Goal: Answer question/provide support

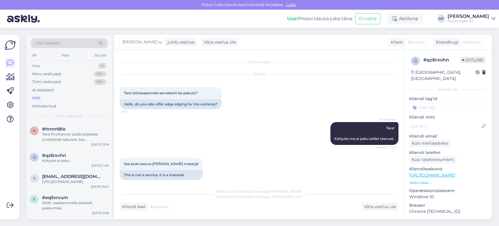
scroll to position [87, 0]
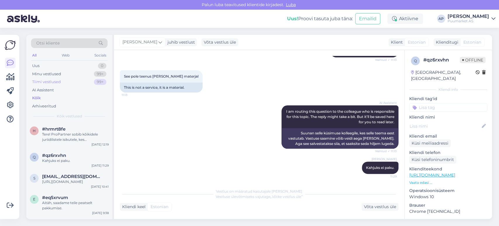
click at [58, 85] on div "Tiimi vestlused 99+" at bounding box center [69, 82] width 77 height 8
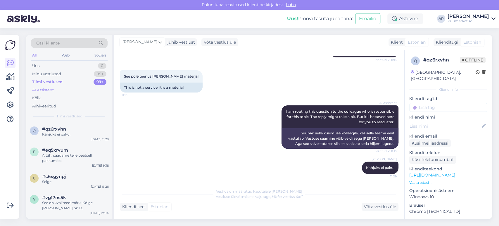
click at [49, 91] on div "AI Assistent" at bounding box center [43, 90] width 22 height 6
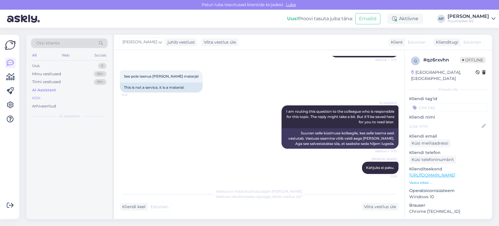
click at [46, 96] on div "Kõik" at bounding box center [69, 98] width 77 height 8
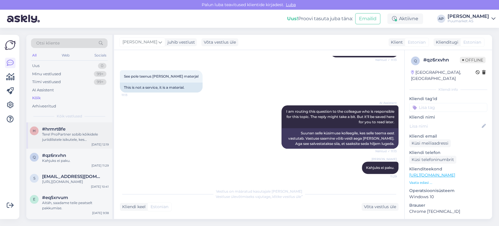
click at [60, 131] on span "#hrmrt8fe" at bounding box center [53, 128] width 23 height 5
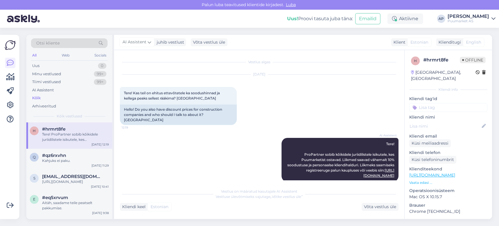
scroll to position [2, 0]
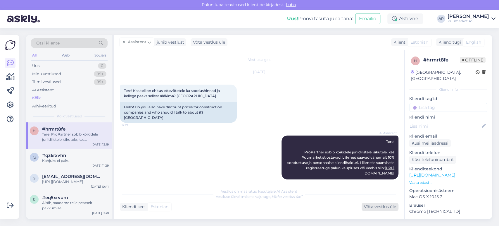
click at [376, 208] on div "Võta vestlus üle" at bounding box center [380, 207] width 37 height 8
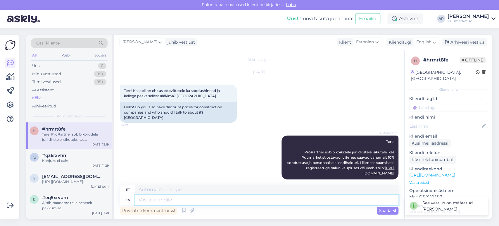
click at [271, 197] on textarea at bounding box center [266, 200] width 263 height 10
type textarea "p"
drag, startPoint x: 229, startPoint y: 156, endPoint x: 233, endPoint y: 152, distance: 6.2
click at [228, 156] on div "AI Assistent Tere! ProPartner sobib kõikidele juriidilistele isikutele, kes Puu…" at bounding box center [259, 157] width 279 height 57
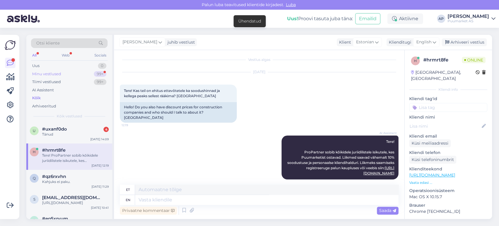
click at [83, 75] on div "Minu vestlused 99+" at bounding box center [69, 74] width 77 height 8
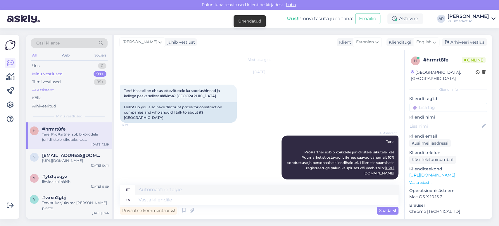
click at [66, 91] on div "AI Assistent" at bounding box center [69, 90] width 77 height 8
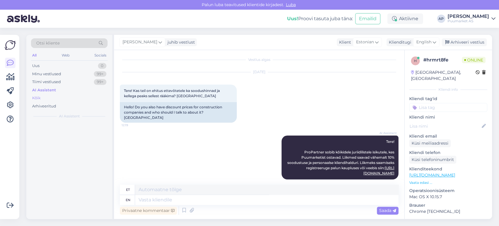
click at [62, 98] on div "Kõik" at bounding box center [69, 98] width 77 height 8
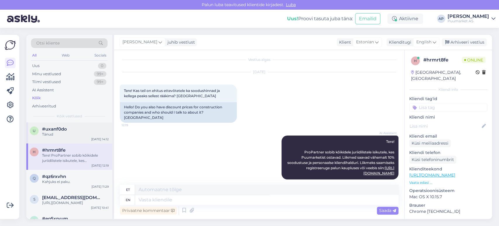
click at [72, 127] on div "u #uxanf0do Tänud [DATE] 14:12" at bounding box center [69, 132] width 86 height 21
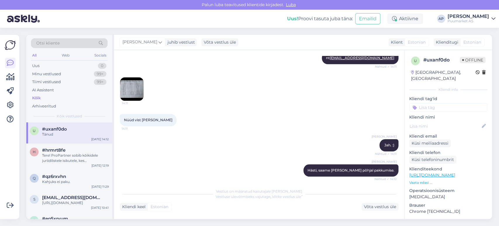
scroll to position [383, 0]
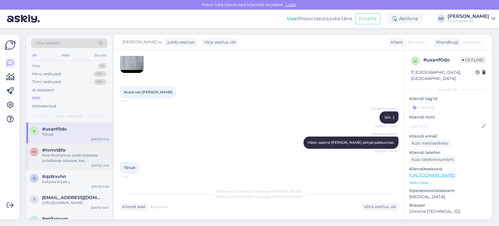
click at [70, 153] on div "Tere! ProPartner sobib kõikidele juriidilistele isikutele, kes Puumarketist ost…" at bounding box center [75, 158] width 67 height 11
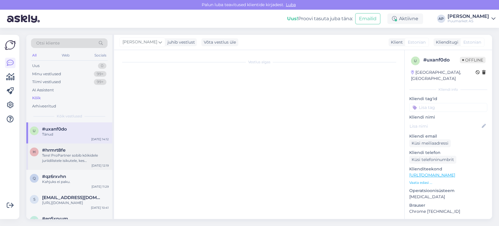
scroll to position [3, 0]
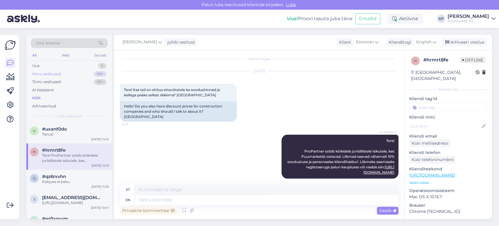
click at [59, 73] on div "Minu vestlused" at bounding box center [46, 74] width 29 height 6
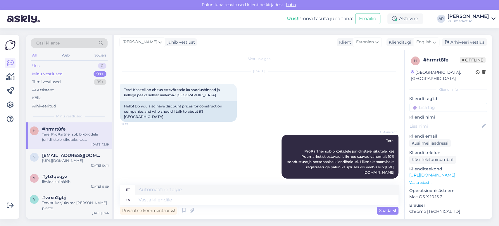
click at [48, 63] on div "Uus 0" at bounding box center [69, 66] width 77 height 8
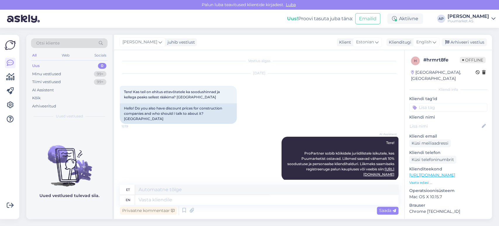
scroll to position [0, 0]
